Goal: Task Accomplishment & Management: Use online tool/utility

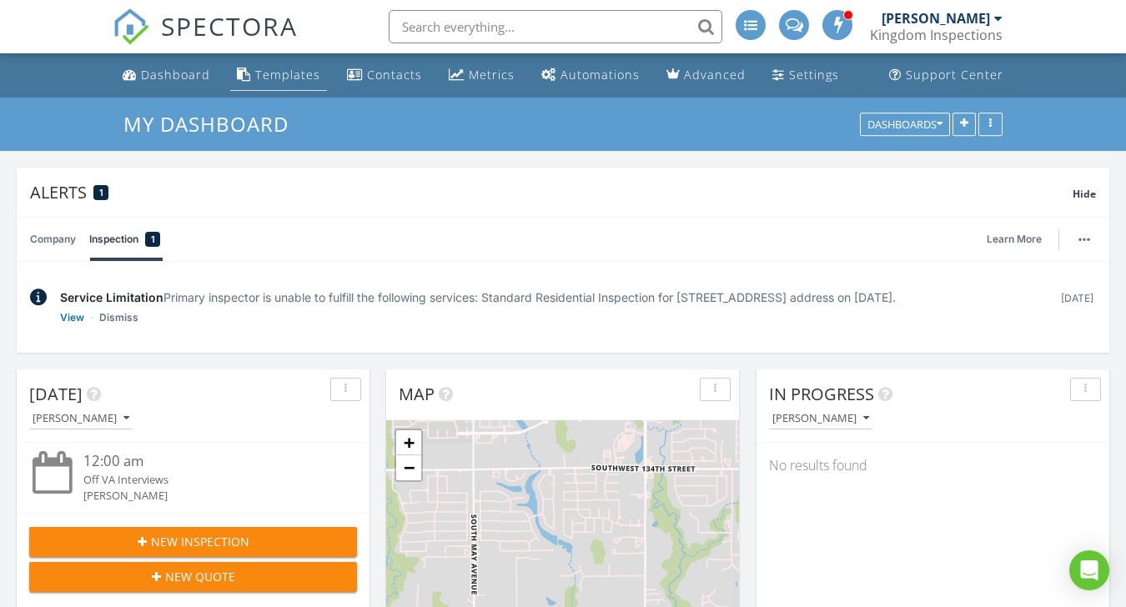
click at [301, 88] on link "Templates" at bounding box center [278, 75] width 97 height 31
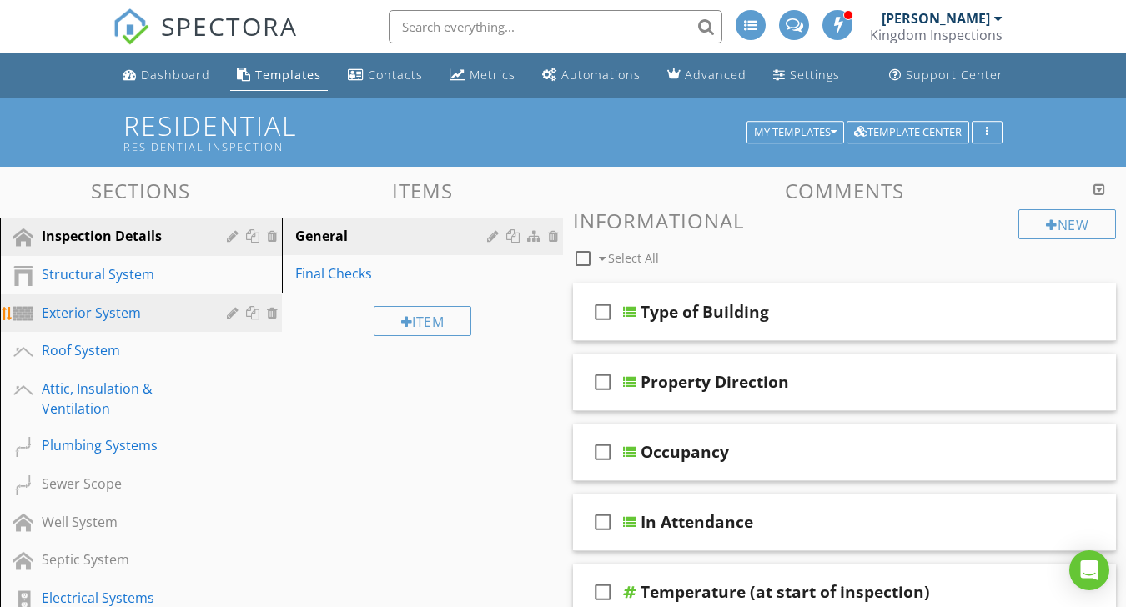
click at [126, 320] on div "Exterior System" at bounding box center [122, 313] width 161 height 20
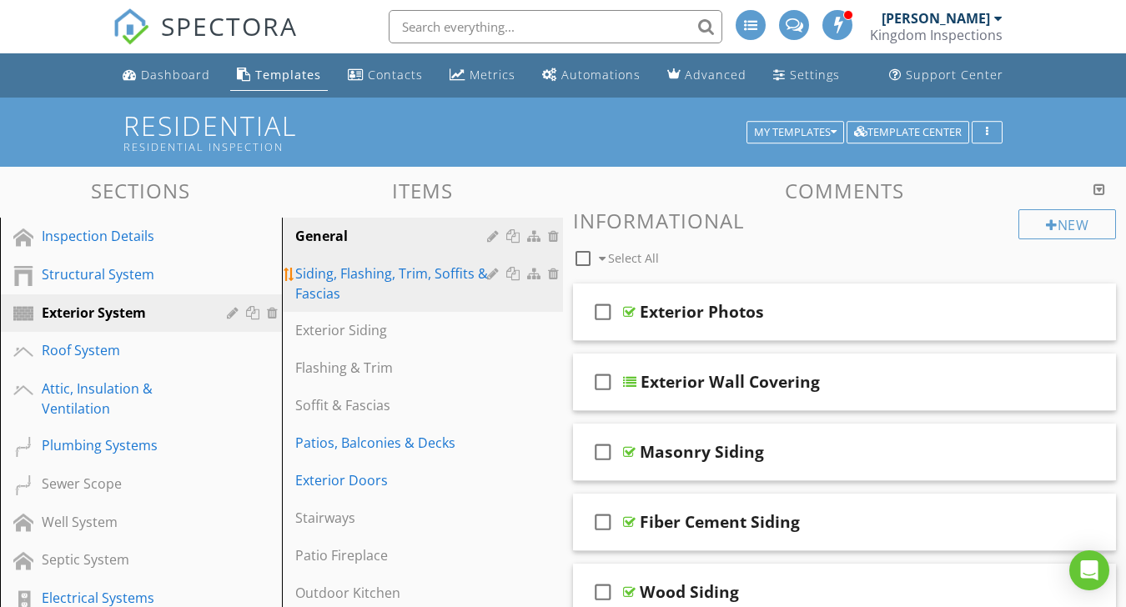
click at [376, 269] on div "Siding, Flashing, Trim, Soffits & Fascias" at bounding box center [394, 284] width 198 height 40
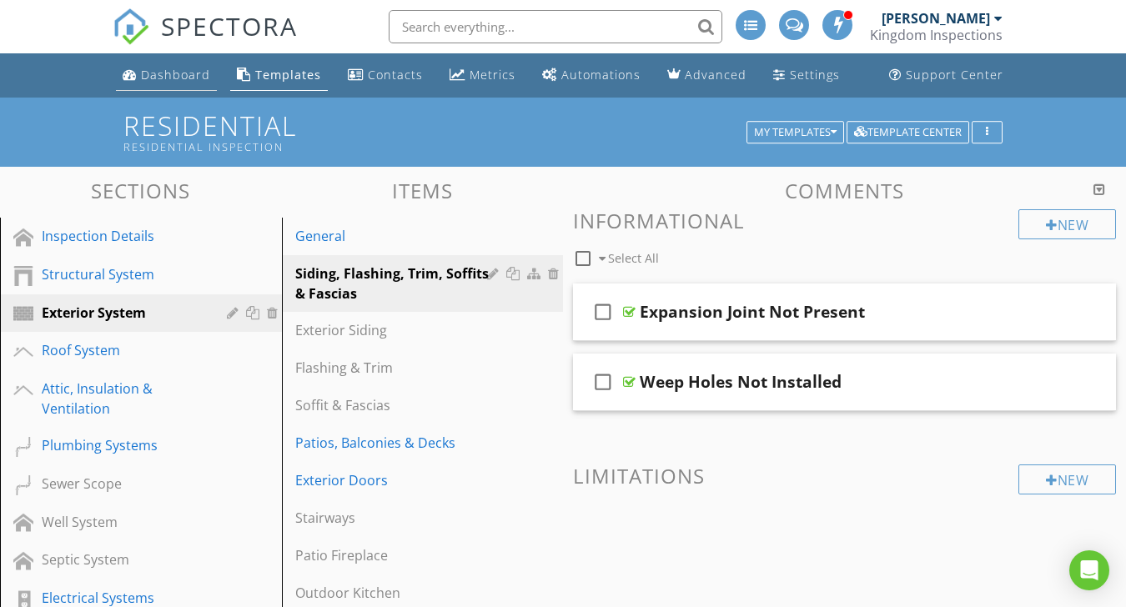
click at [170, 82] on div "Dashboard" at bounding box center [175, 75] width 69 height 16
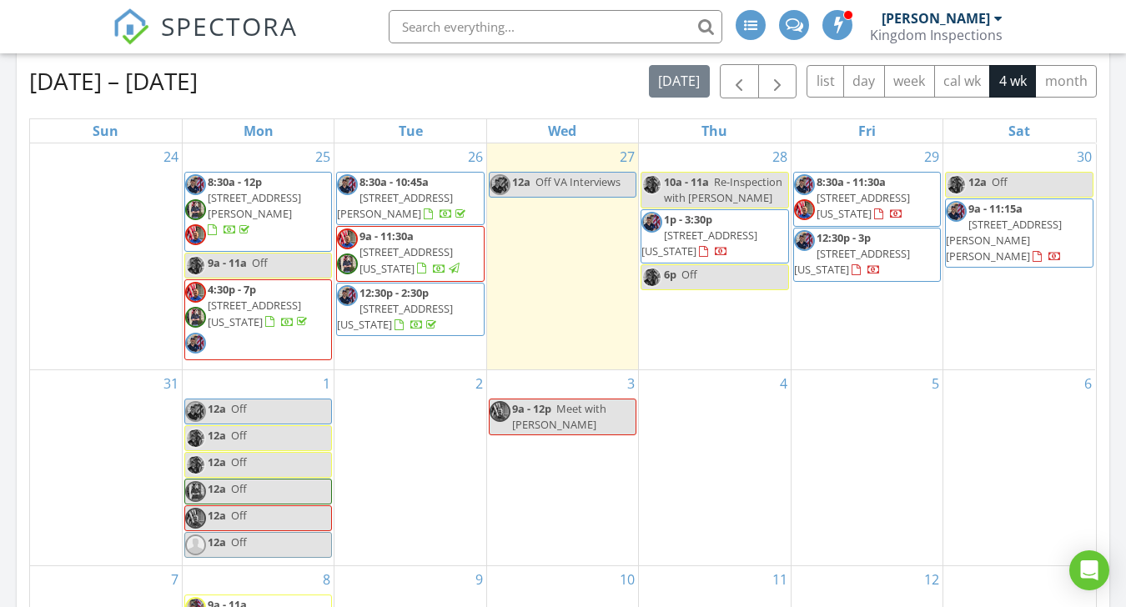
scroll to position [936, 0]
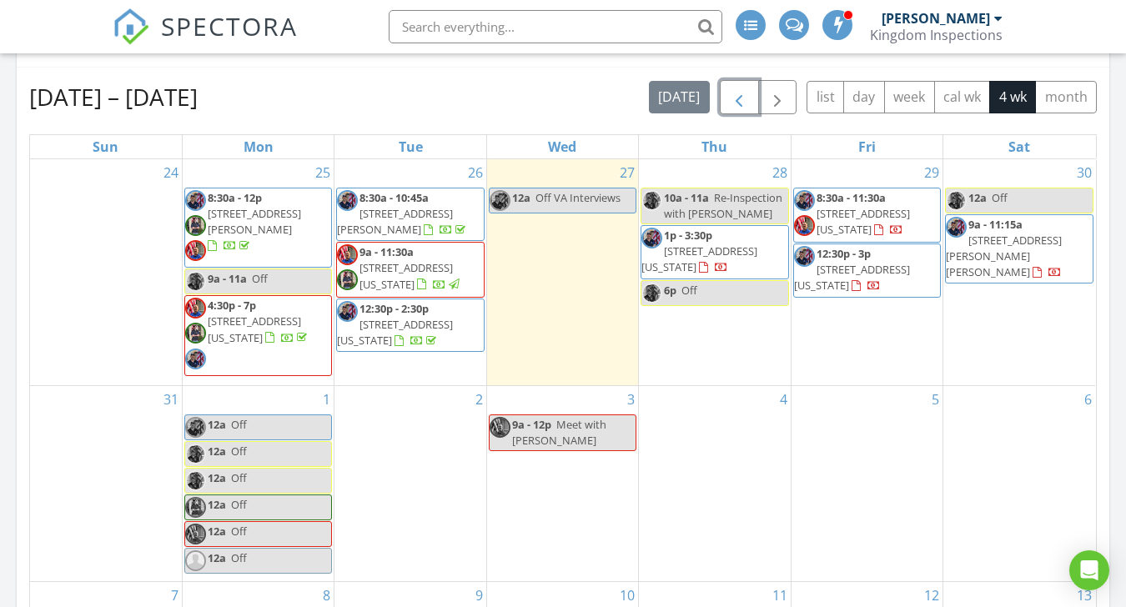
click at [738, 99] on span "button" at bounding box center [739, 98] width 20 height 20
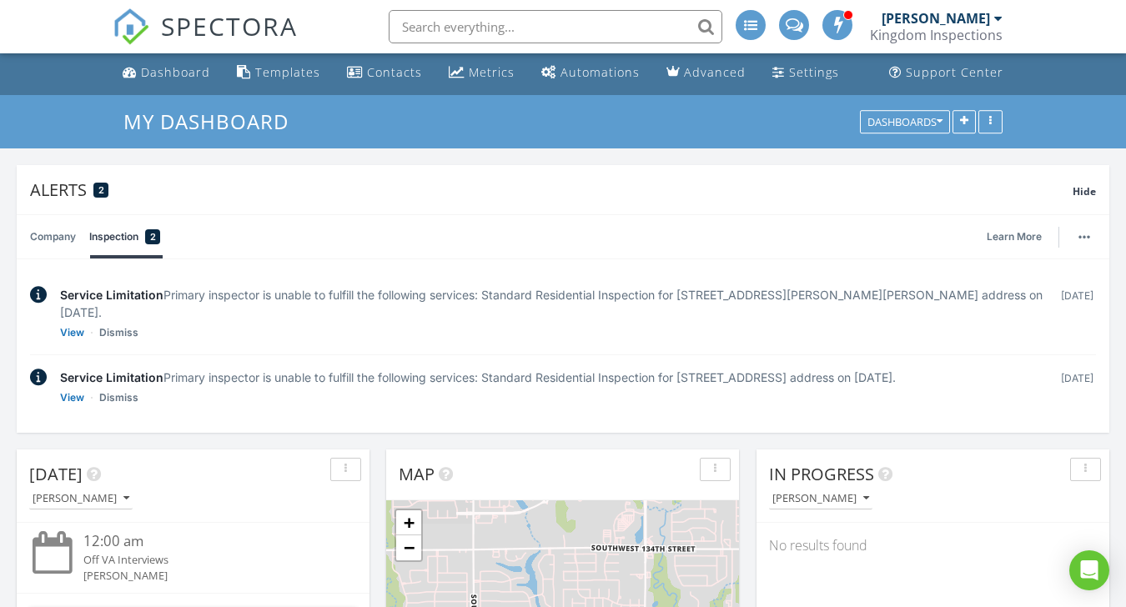
scroll to position [0, 0]
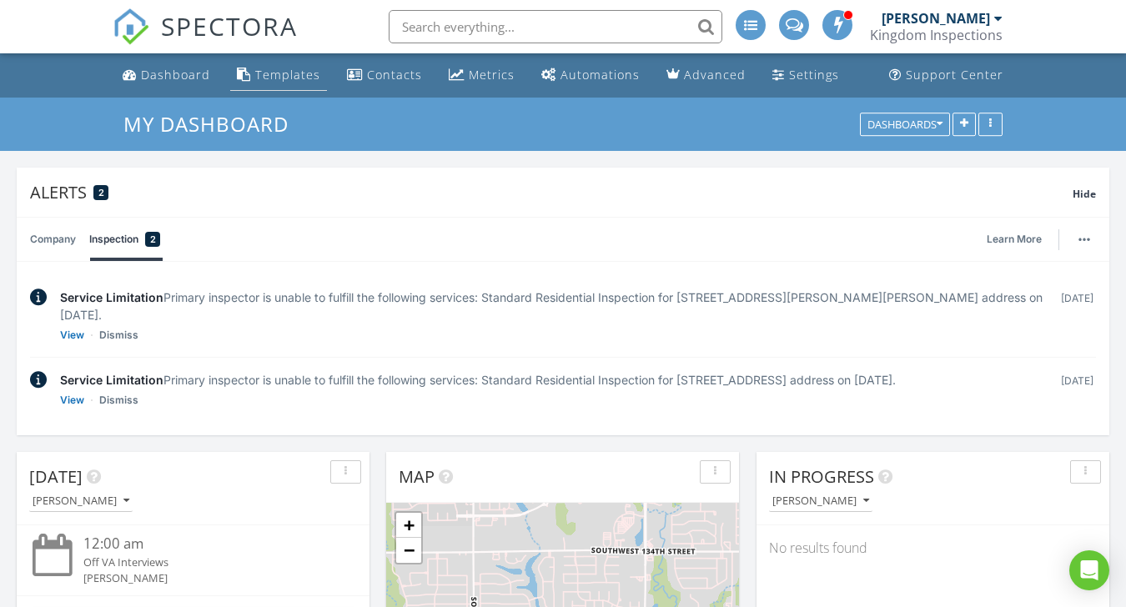
click at [288, 77] on div "Templates" at bounding box center [287, 75] width 65 height 16
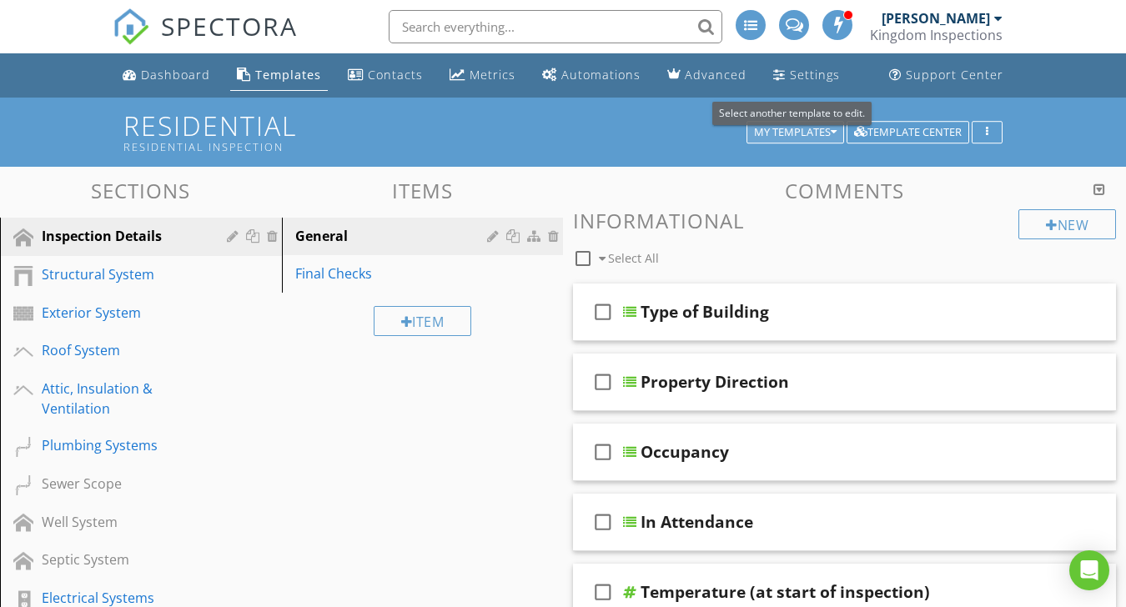
click at [831, 135] on icon "button" at bounding box center [834, 133] width 6 height 12
